Goal: Task Accomplishment & Management: Manage account settings

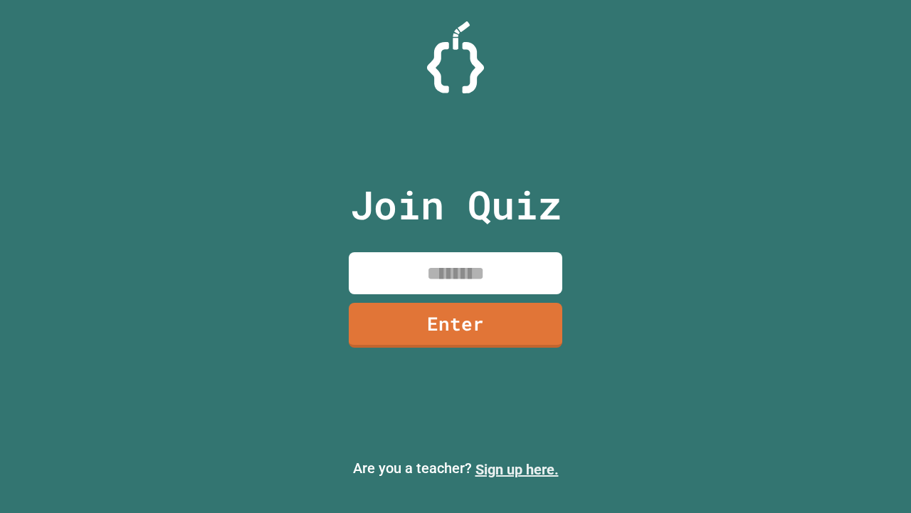
click at [517, 469] on link "Sign up here." at bounding box center [517, 469] width 83 height 17
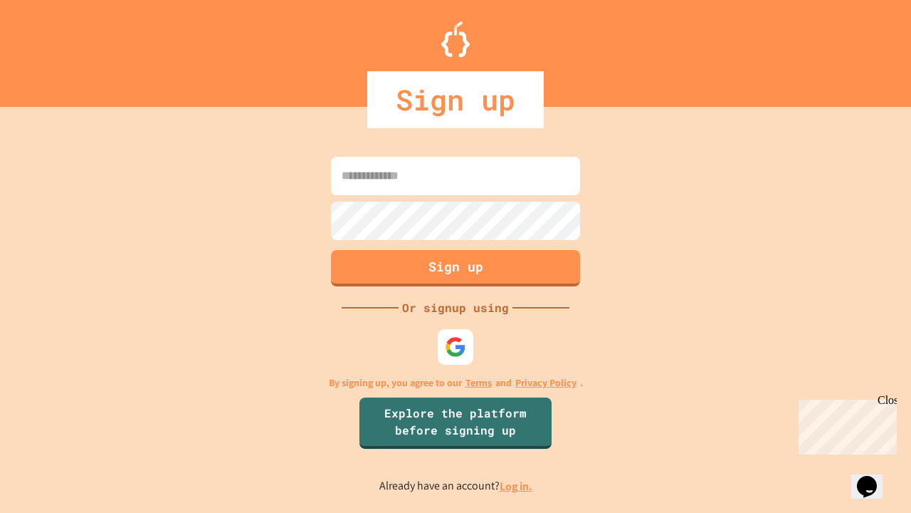
click at [517, 486] on link "Log in." at bounding box center [516, 485] width 33 height 15
